Goal: Information Seeking & Learning: Learn about a topic

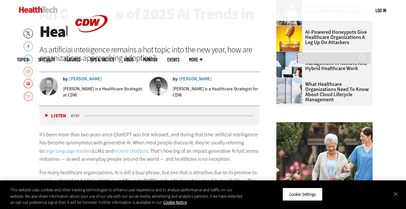
scroll to position [224, 0]
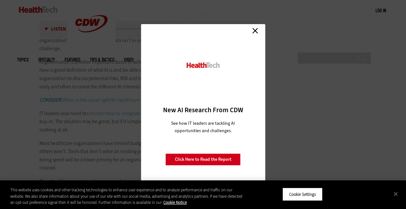
scroll to position [1072, 0]
click at [257, 30] on link "Close" at bounding box center [256, 31] width 10 height 10
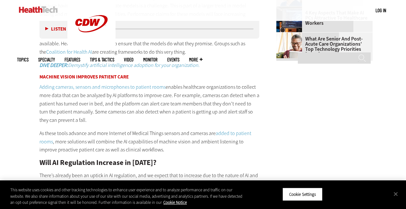
scroll to position [802, 0]
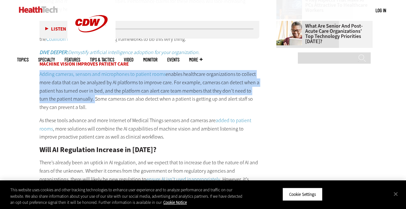
drag, startPoint x: 84, startPoint y: 100, endPoint x: 38, endPoint y: 74, distance: 52.2
click at [38, 74] on article "[DATE] Twitter Facebook LinkedIn Reddit Flipboard Email Artificial Intelligence…" at bounding box center [143, 126] width 233 height 1410
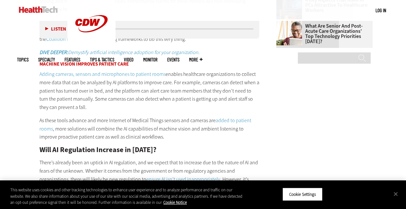
click at [84, 99] on p "Adding cameras, sensors and microphones to patient rooms enables healthcare org…" at bounding box center [150, 90] width 220 height 41
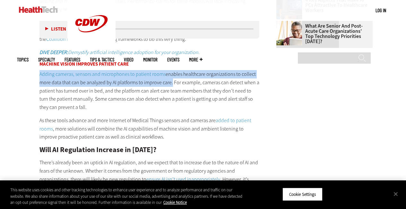
drag, startPoint x: 170, startPoint y: 83, endPoint x: 35, endPoint y: 70, distance: 135.9
click at [35, 70] on article "[DATE] Twitter Facebook LinkedIn Reddit Flipboard Email Artificial Intelligence…" at bounding box center [143, 126] width 233 height 1410
copy p "Adding cameras, sensors and microphones to patient rooms enables healthcare org…"
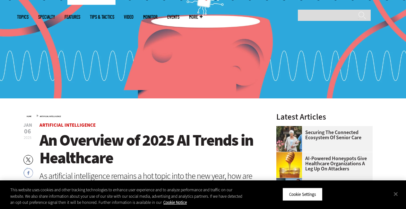
scroll to position [106, 0]
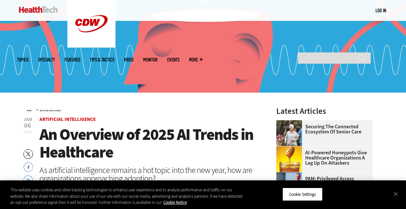
click at [401, 26] on img at bounding box center [203, 21] width 406 height 141
drag, startPoint x: 401, startPoint y: 26, endPoint x: 403, endPoint y: 44, distance: 17.7
click at [403, 44] on img at bounding box center [203, 21] width 406 height 141
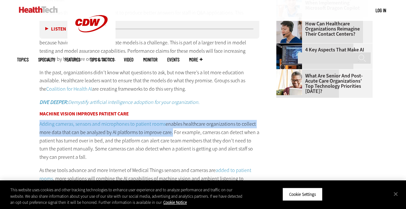
scroll to position [761, 0]
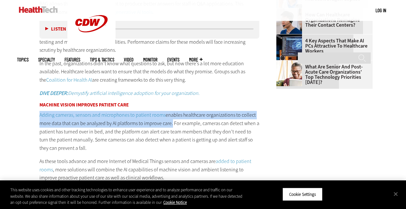
copy p "Adding cameras, sensors and microphones to patient rooms enables healthcare org…"
